Goal: Browse casually

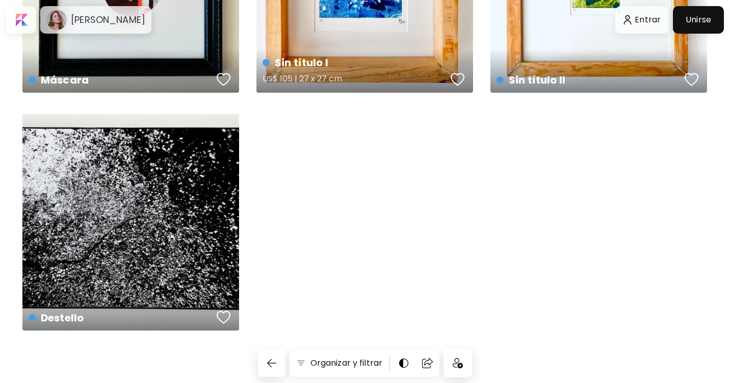
scroll to position [163, 0]
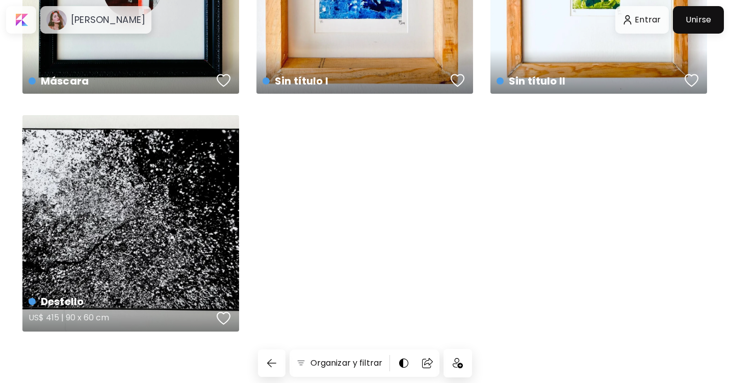
click at [198, 248] on div "Destello US$ 415 | 90 x 60 cm" at bounding box center [130, 223] width 217 height 217
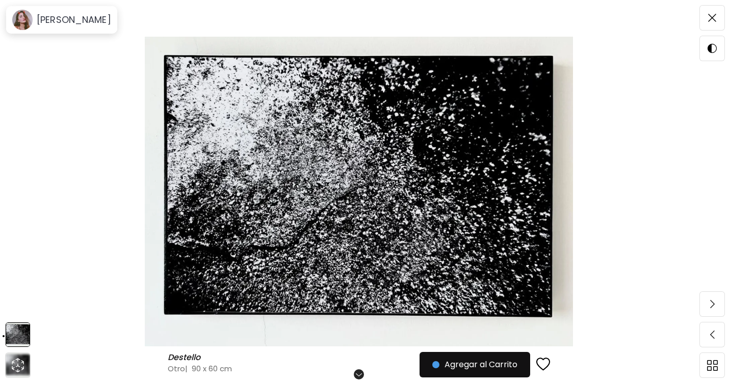
scroll to position [99, 0]
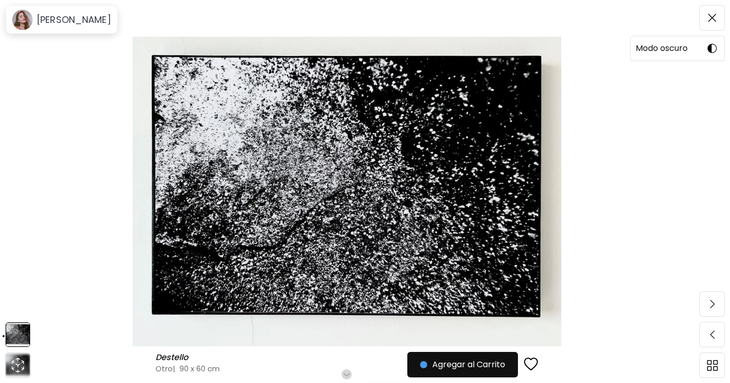
click at [712, 44] on img at bounding box center [711, 48] width 9 height 9
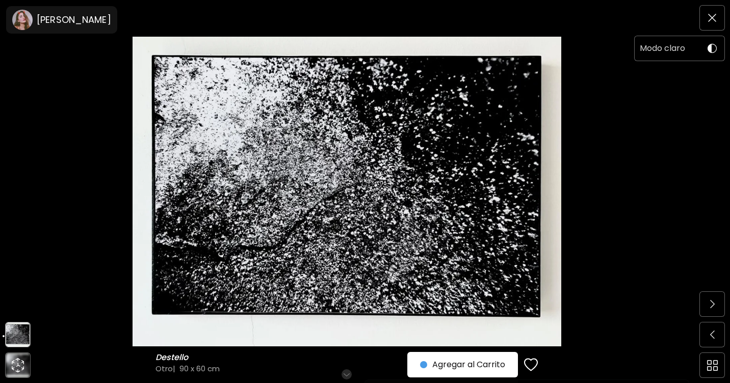
click at [712, 45] on img at bounding box center [711, 48] width 9 height 9
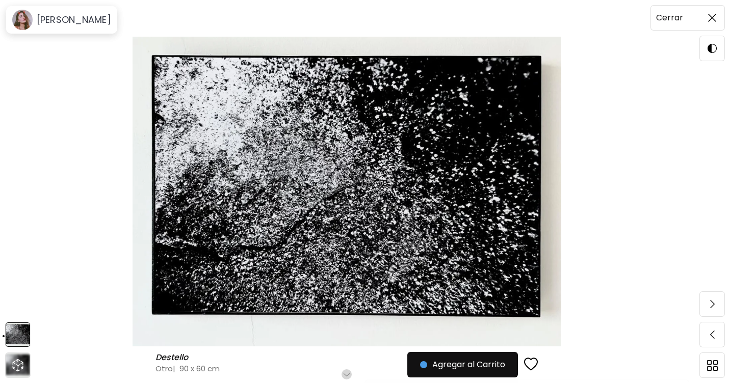
click at [712, 19] on img at bounding box center [712, 18] width 8 height 8
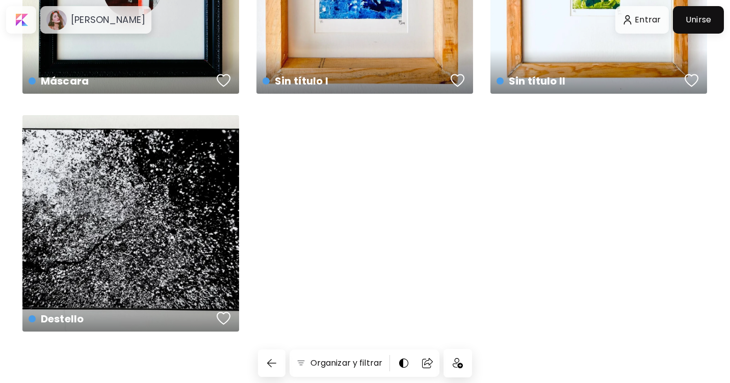
scroll to position [161, 0]
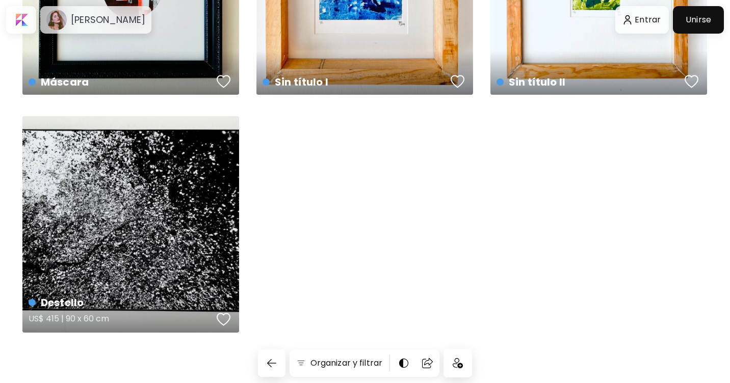
click at [157, 178] on div "Destello US$ 415 | 90 x 60 cm" at bounding box center [130, 224] width 217 height 217
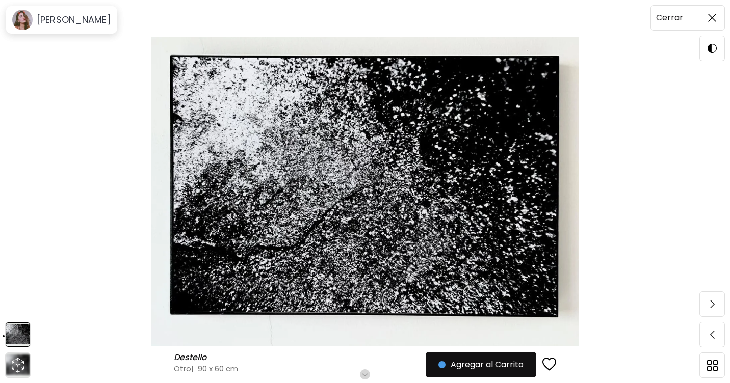
click at [710, 25] on span at bounding box center [711, 17] width 21 height 21
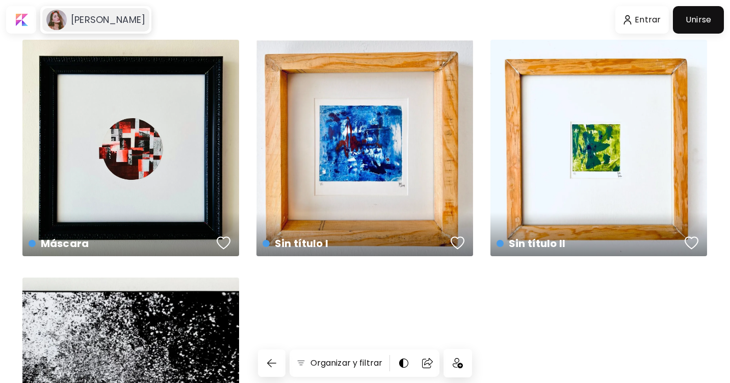
click at [106, 18] on h6 "[PERSON_NAME]" at bounding box center [108, 20] width 74 height 12
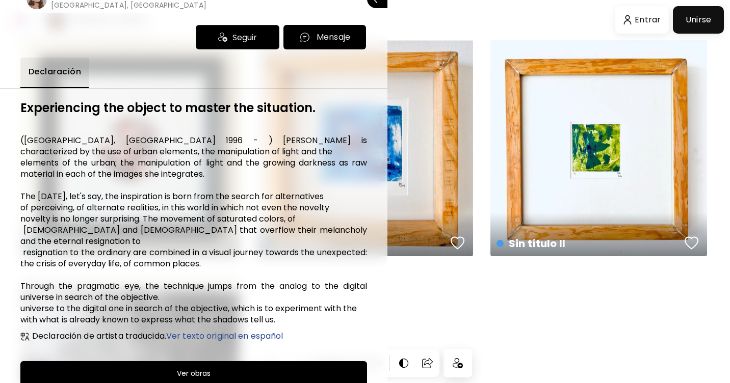
scroll to position [67, 0]
